Goal: Transaction & Acquisition: Purchase product/service

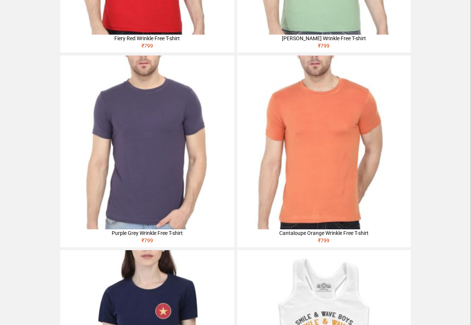
scroll to position [205, 0]
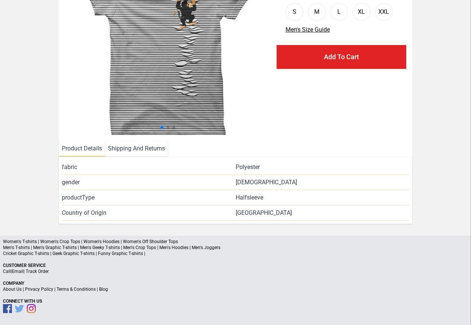
scroll to position [90, 0]
